Goal: Task Accomplishment & Management: Complete application form

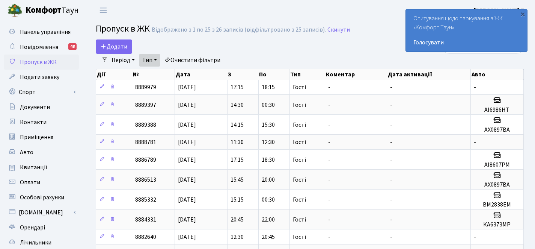
select select "25"
click at [111, 43] on span "Додати" at bounding box center [114, 46] width 27 height 8
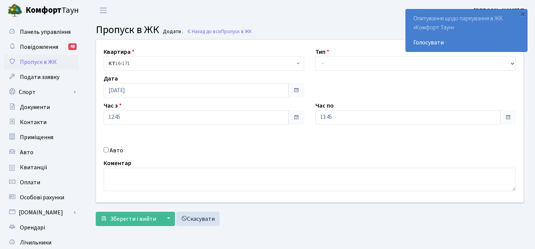
click at [103, 147] on div "Авто" at bounding box center [204, 150] width 212 height 9
click at [108, 149] on input "Авто" at bounding box center [106, 149] width 5 height 5
checkbox input "true"
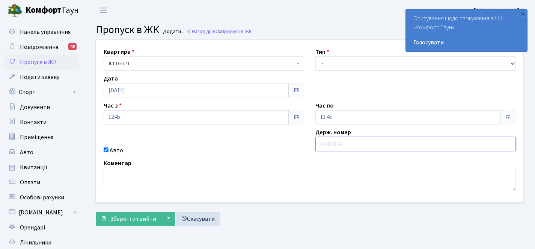
paste input "Ка6030ка"
type input "Ка6030ка"
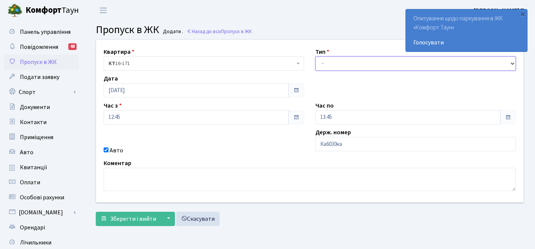
click at [349, 66] on select "- Доставка Таксі Гості Сервіс" at bounding box center [416, 63] width 201 height 14
select select "3"
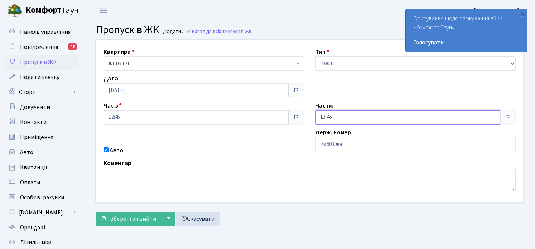
click at [349, 110] on input "13:45" at bounding box center [408, 117] width 185 height 14
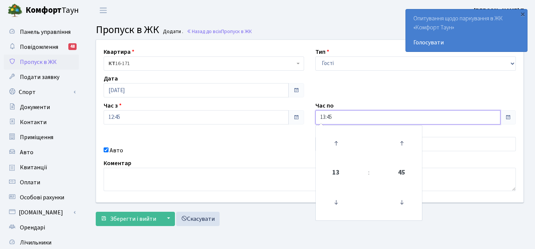
click at [349, 112] on input "13:45" at bounding box center [408, 117] width 185 height 14
click at [352, 145] on td at bounding box center [336, 143] width 38 height 33
click at [343, 143] on icon at bounding box center [336, 143] width 20 height 20
click at [342, 143] on icon at bounding box center [336, 143] width 20 height 20
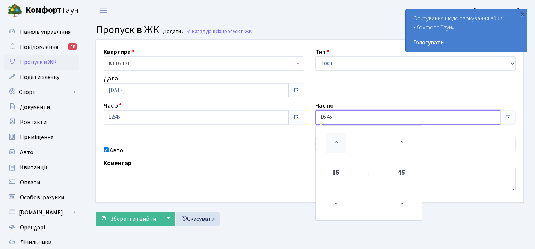
click at [342, 143] on icon at bounding box center [336, 143] width 20 height 20
type input "20:45"
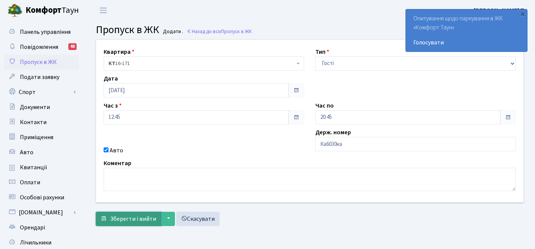
click at [157, 215] on button "Зберегти і вийти" at bounding box center [128, 218] width 65 height 14
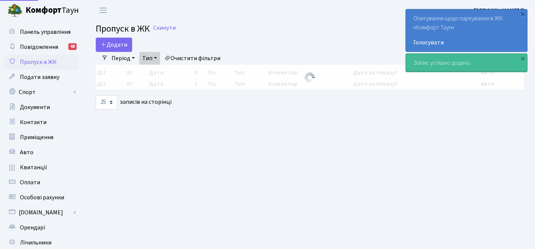
select select "25"
